Goal: Task Accomplishment & Management: Complete application form

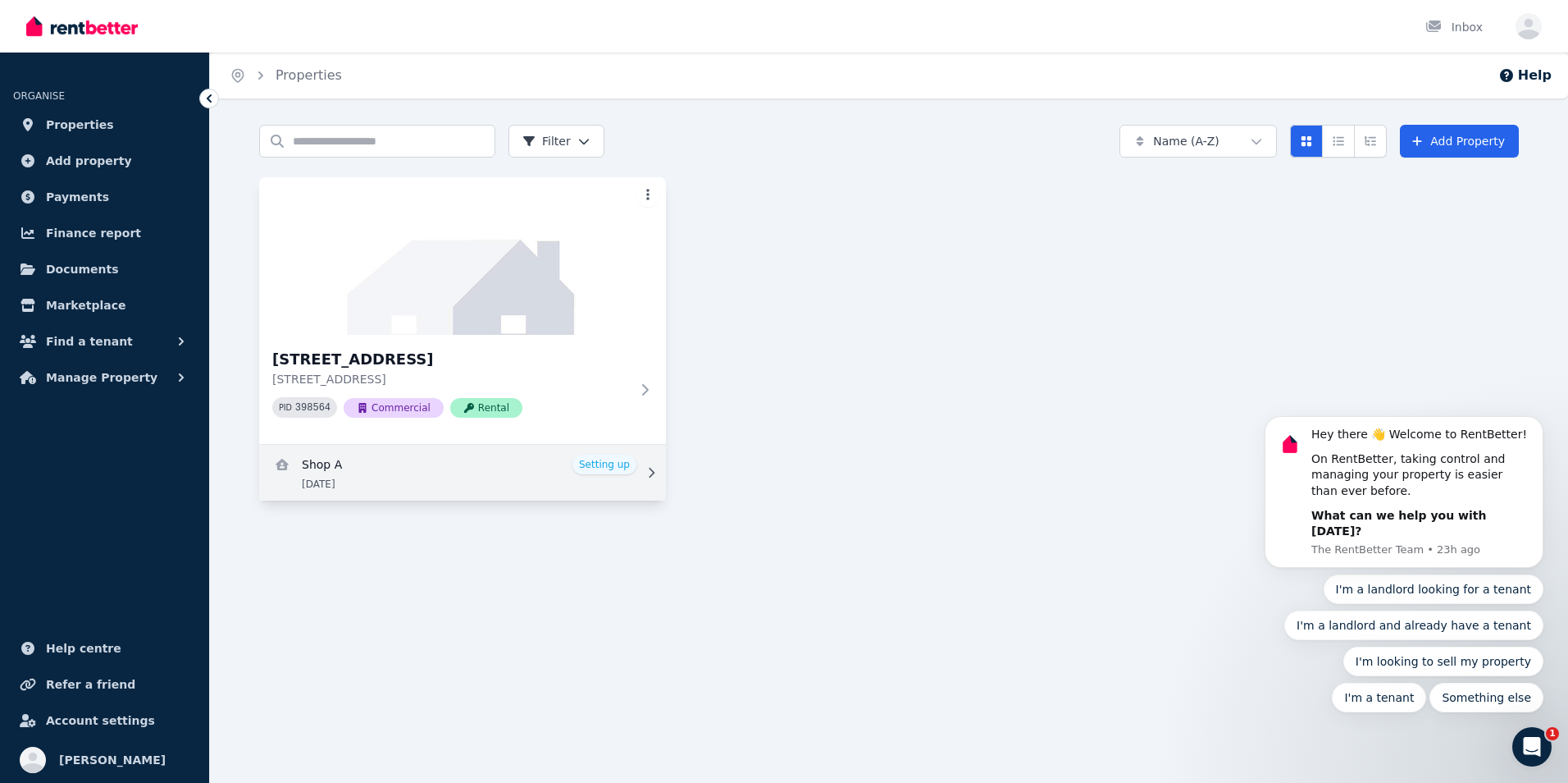
click at [601, 471] on link "View details for Shop A" at bounding box center [462, 473] width 407 height 56
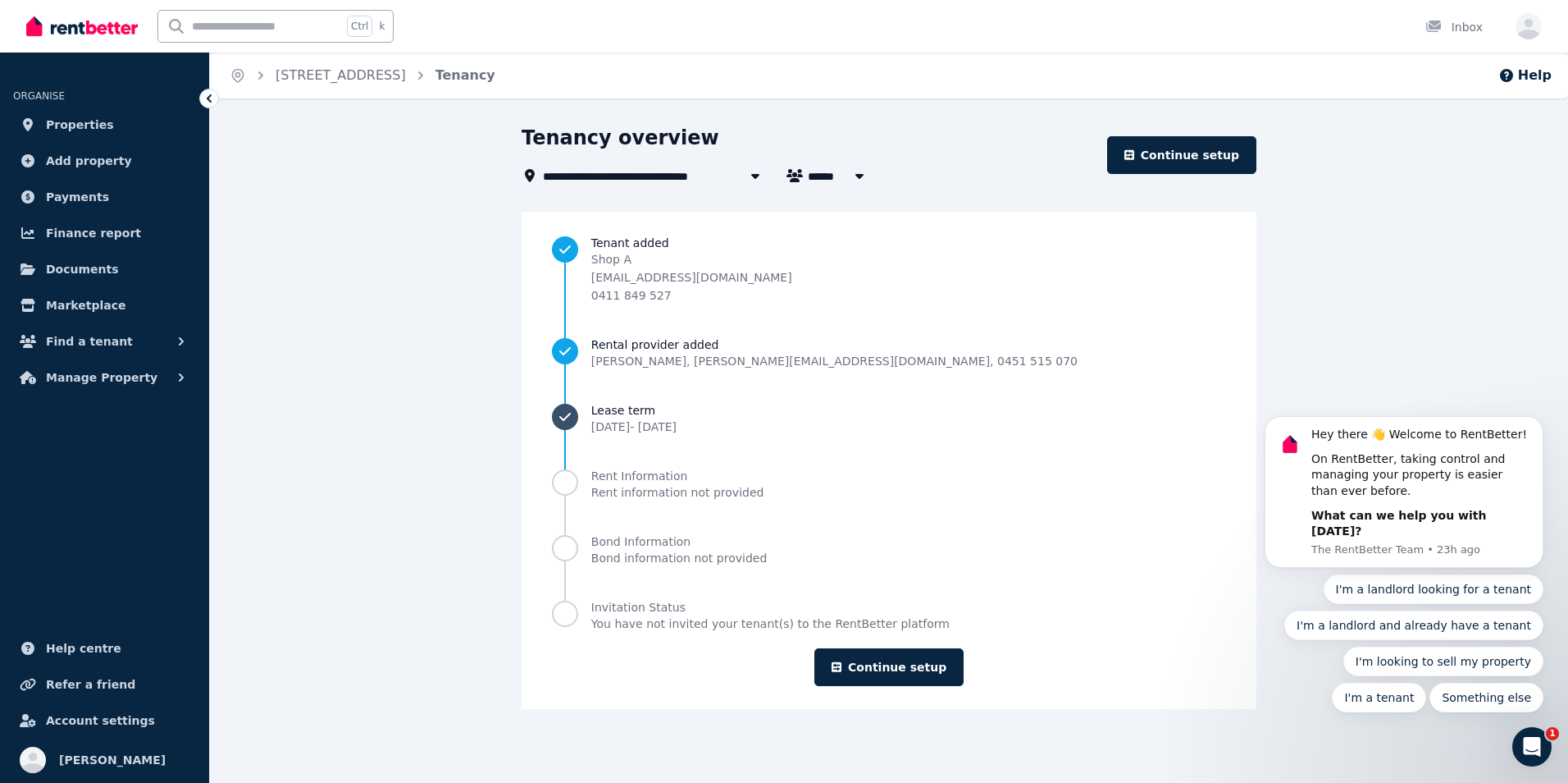
click at [673, 423] on span "[DATE] - [DATE]" at bounding box center [634, 427] width 86 height 13
click at [855, 178] on icon "button" at bounding box center [860, 176] width 16 height 13
type input "******"
click at [878, 673] on link "Continue setup" at bounding box center [890, 667] width 150 height 38
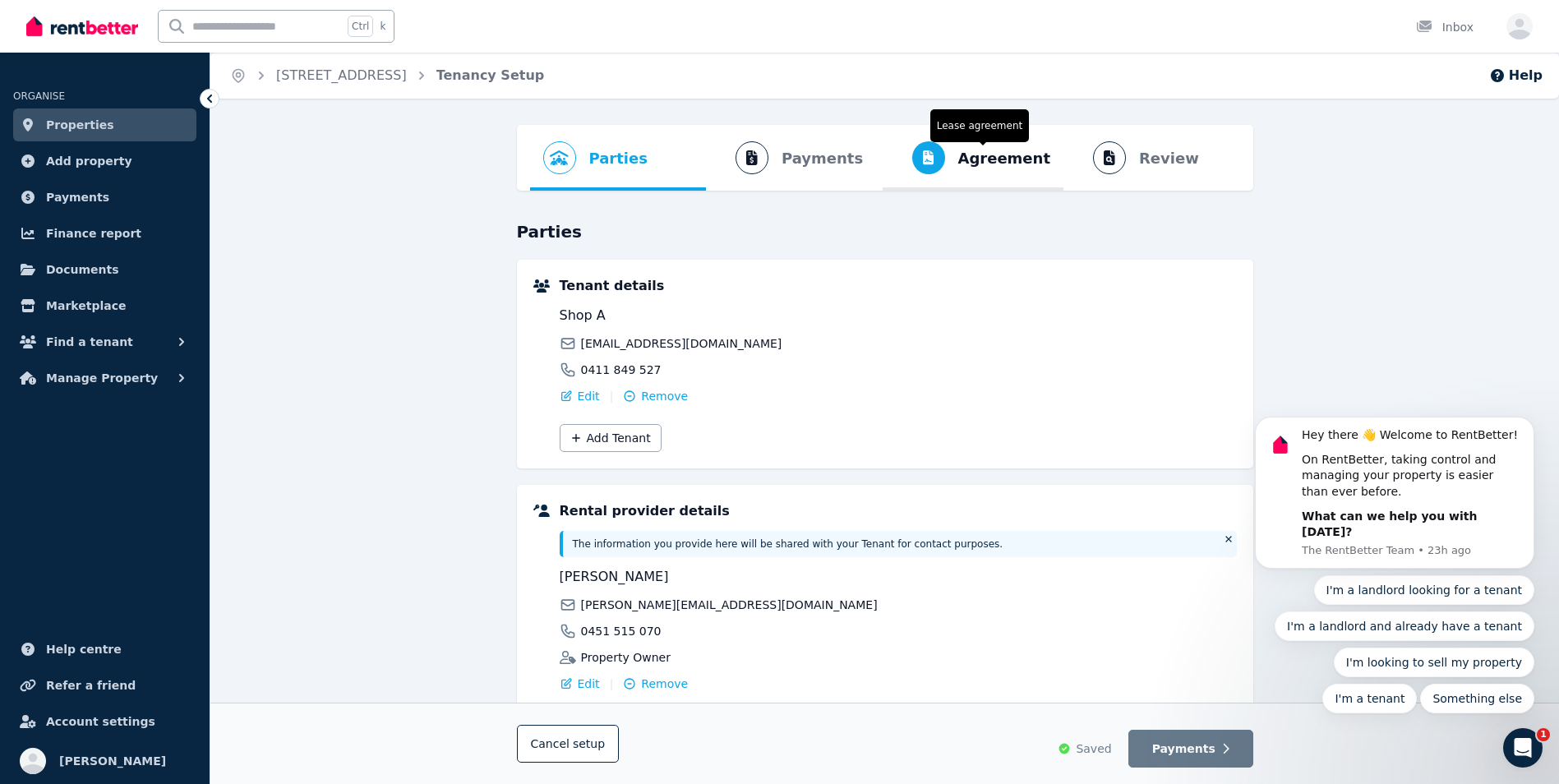
click at [982, 157] on span "Agreement" at bounding box center [1004, 159] width 93 height 23
